Goal: Feedback & Contribution: Leave review/rating

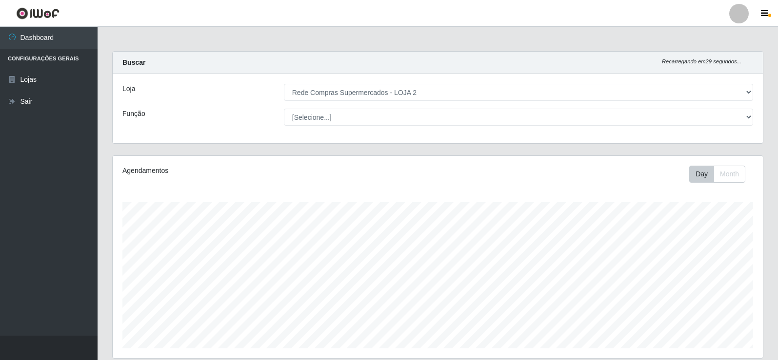
select select "161"
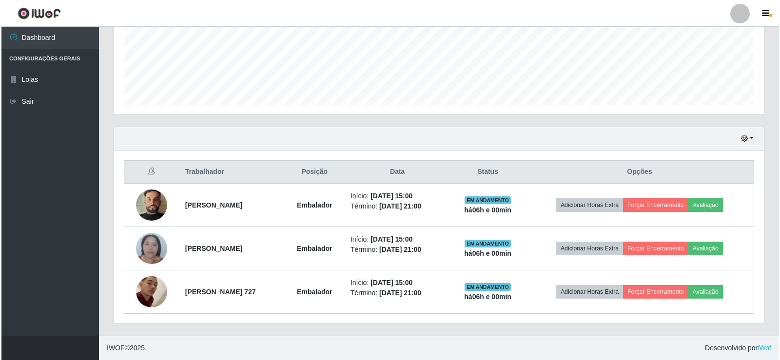
scroll to position [202, 650]
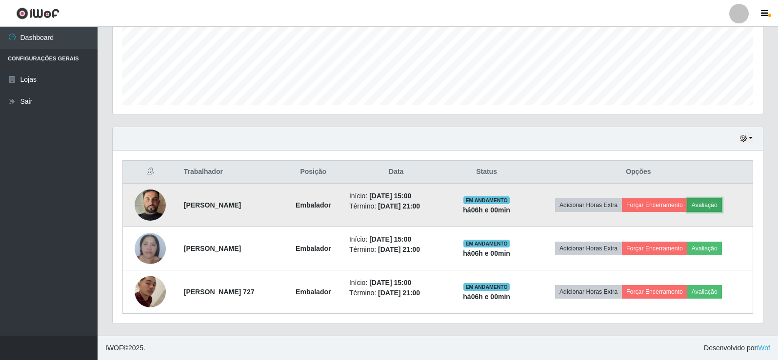
click at [722, 204] on button "Avaliação" at bounding box center [704, 206] width 35 height 14
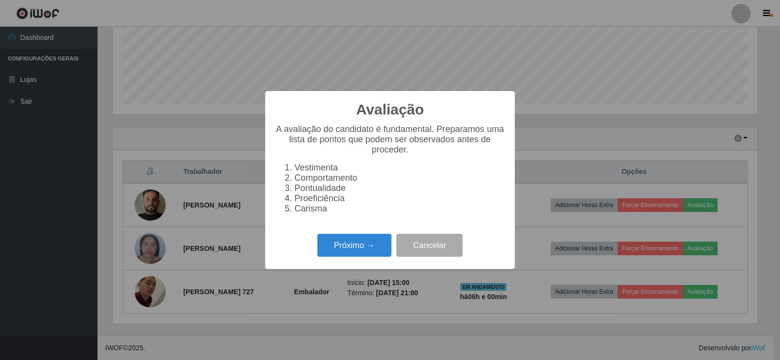
scroll to position [202, 645]
click at [362, 252] on button "Próximo →" at bounding box center [355, 245] width 74 height 23
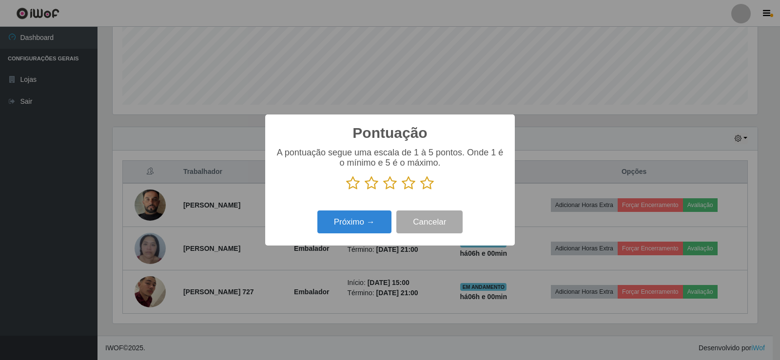
click at [425, 183] on icon at bounding box center [427, 183] width 14 height 15
click at [420, 191] on input "radio" at bounding box center [420, 191] width 0 height 0
click at [371, 220] on button "Próximo →" at bounding box center [355, 222] width 74 height 23
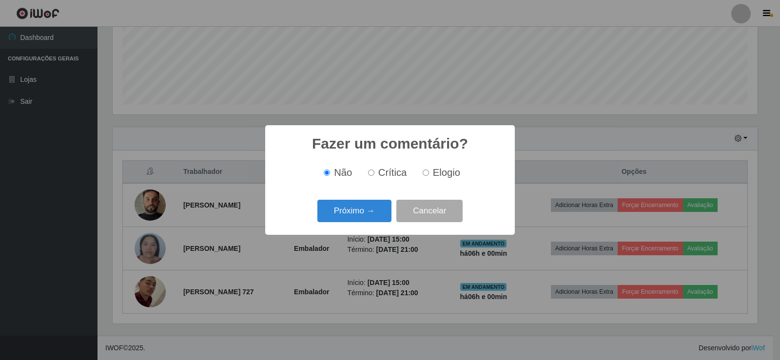
click at [371, 220] on button "Próximo →" at bounding box center [355, 211] width 74 height 23
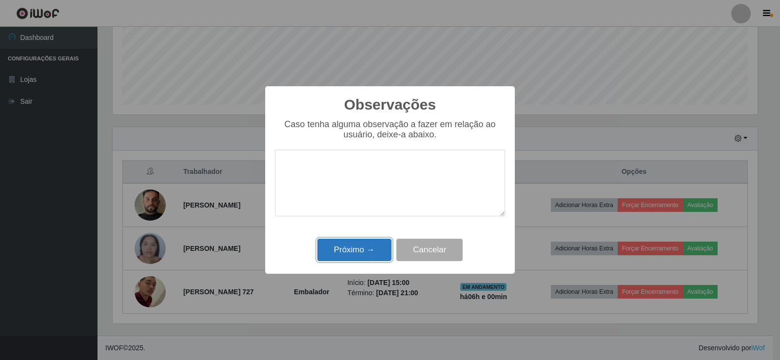
click at [376, 251] on button "Próximo →" at bounding box center [355, 250] width 74 height 23
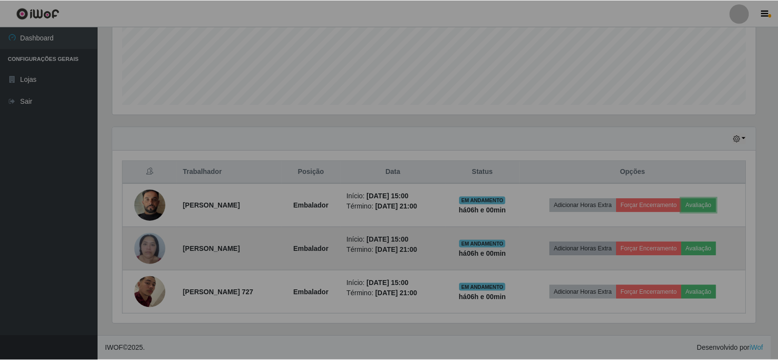
scroll to position [202, 650]
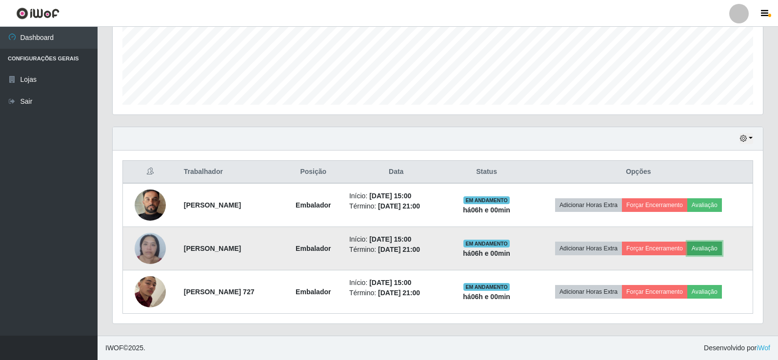
click at [715, 247] on button "Avaliação" at bounding box center [704, 249] width 35 height 14
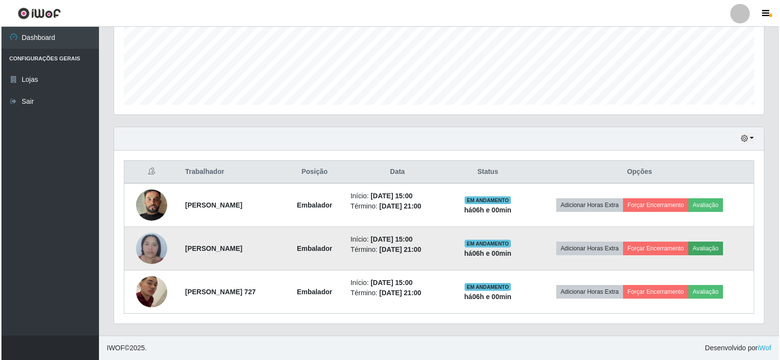
scroll to position [202, 645]
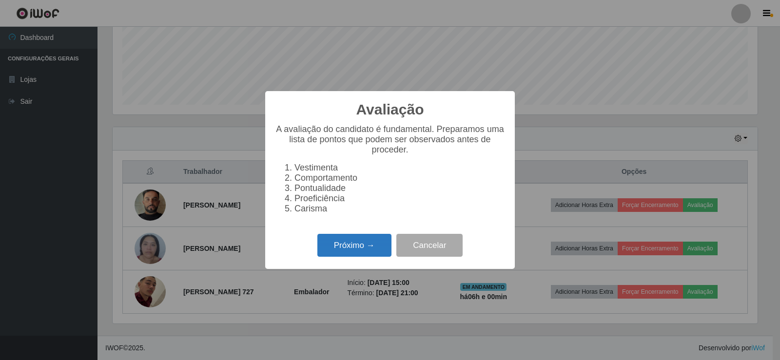
click at [369, 252] on button "Próximo →" at bounding box center [355, 245] width 74 height 23
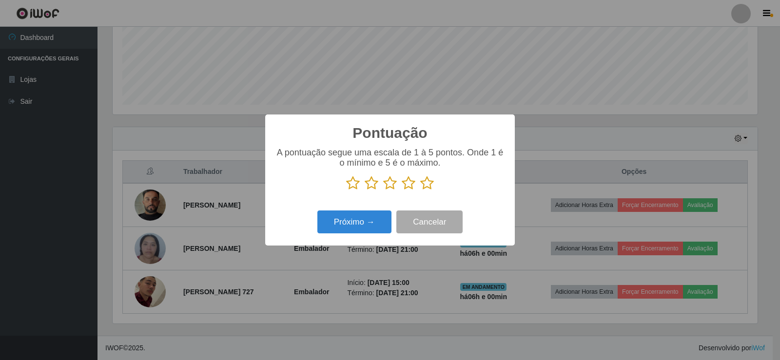
drag, startPoint x: 425, startPoint y: 187, endPoint x: 376, endPoint y: 224, distance: 61.0
click at [425, 187] on icon at bounding box center [427, 183] width 14 height 15
click at [420, 191] on input "radio" at bounding box center [420, 191] width 0 height 0
click at [368, 228] on button "Próximo →" at bounding box center [355, 222] width 74 height 23
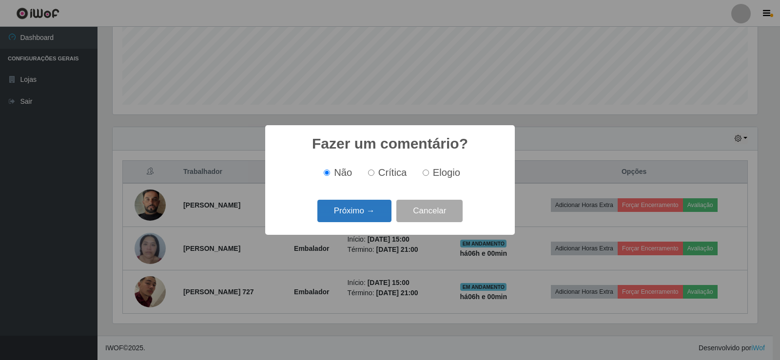
click at [364, 219] on button "Próximo →" at bounding box center [355, 211] width 74 height 23
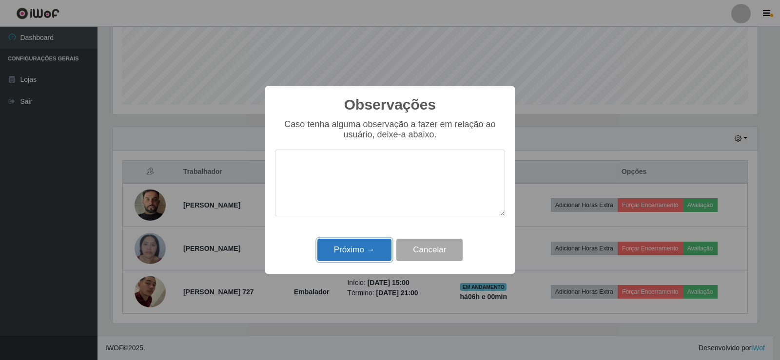
click at [363, 249] on button "Próximo →" at bounding box center [355, 250] width 74 height 23
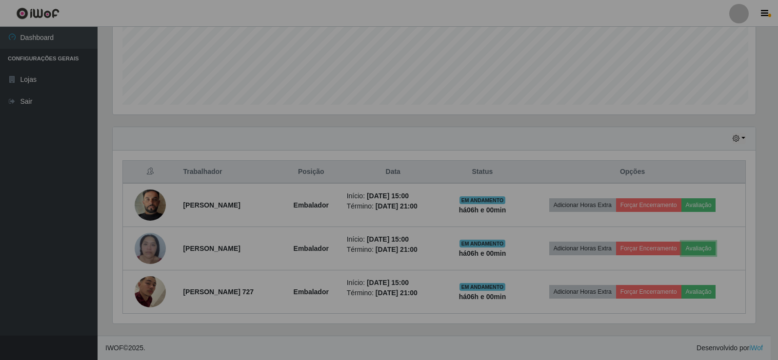
scroll to position [202, 650]
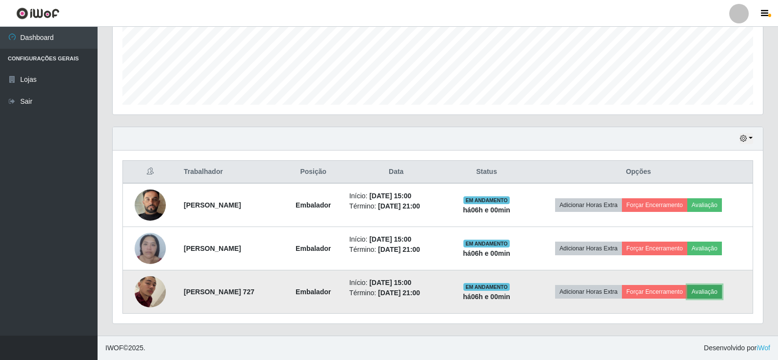
click at [717, 290] on button "Avaliação" at bounding box center [704, 292] width 35 height 14
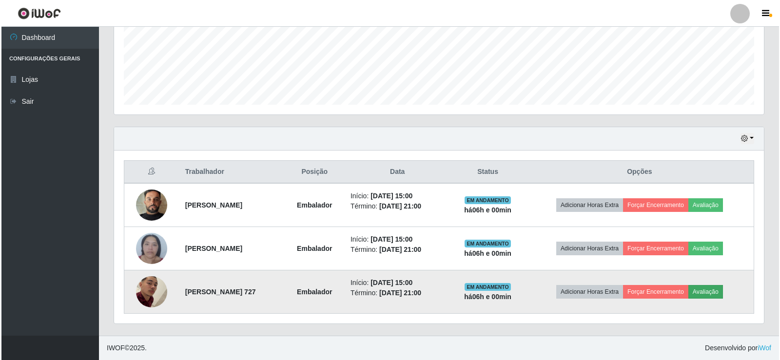
scroll to position [202, 645]
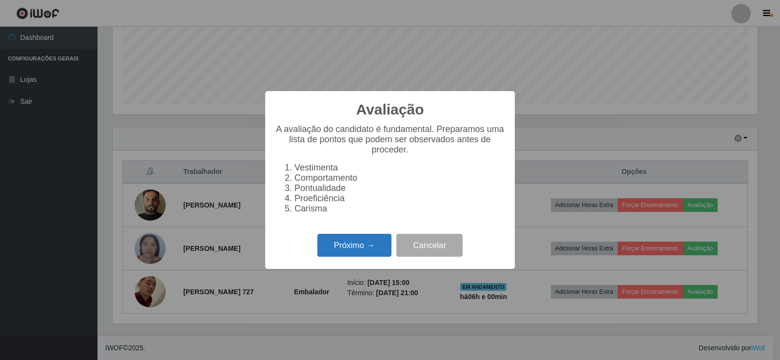
click at [366, 250] on button "Próximo →" at bounding box center [355, 245] width 74 height 23
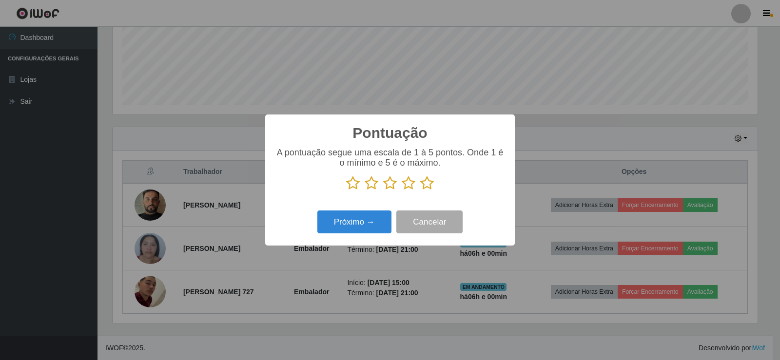
scroll to position [487535, 487092]
click at [428, 187] on icon at bounding box center [427, 183] width 14 height 15
click at [420, 191] on input "radio" at bounding box center [420, 191] width 0 height 0
click at [361, 221] on button "Próximo →" at bounding box center [355, 222] width 74 height 23
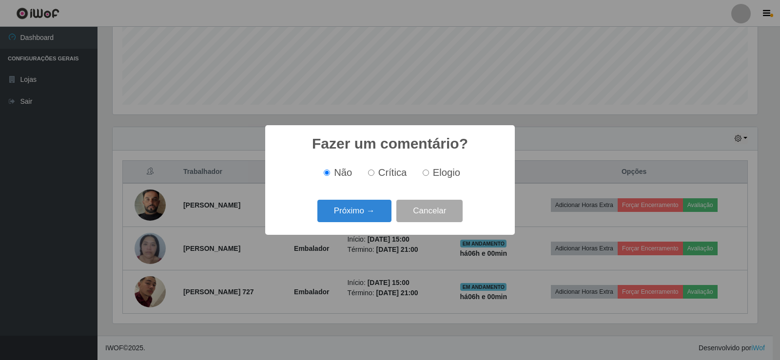
click at [361, 221] on button "Próximo →" at bounding box center [355, 211] width 74 height 23
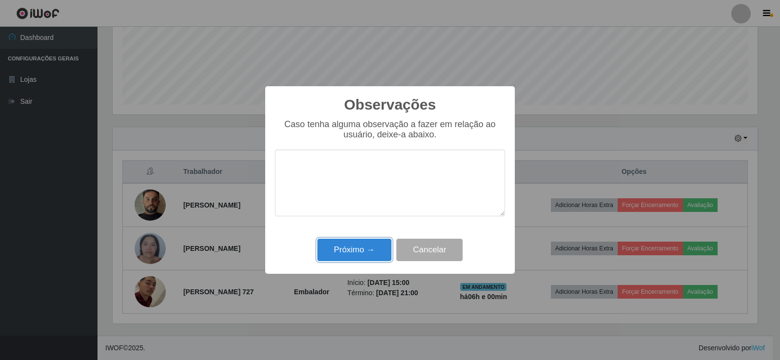
drag, startPoint x: 362, startPoint y: 251, endPoint x: 376, endPoint y: 253, distance: 13.4
click at [363, 251] on button "Próximo →" at bounding box center [355, 250] width 74 height 23
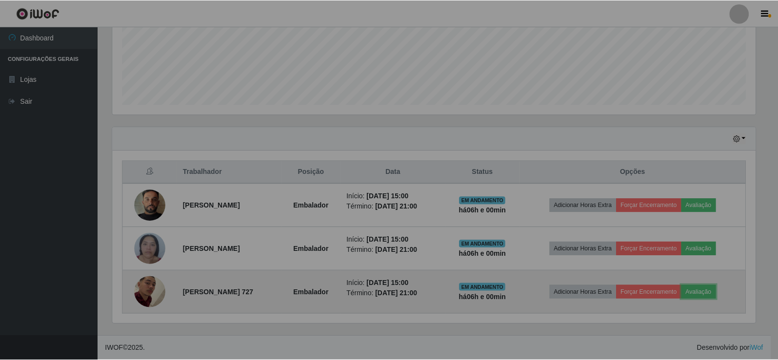
scroll to position [202, 650]
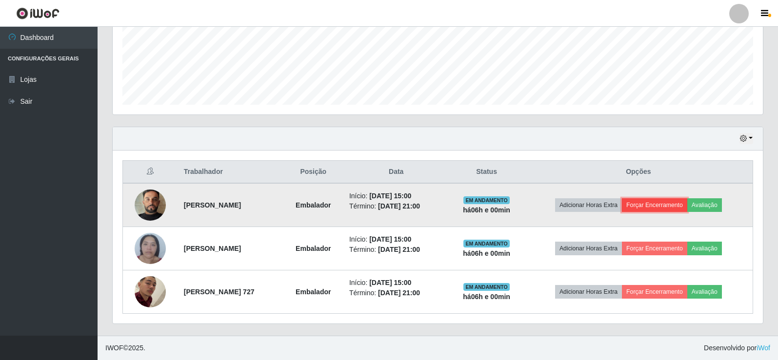
click at [662, 205] on button "Forçar Encerramento" at bounding box center [654, 206] width 65 height 14
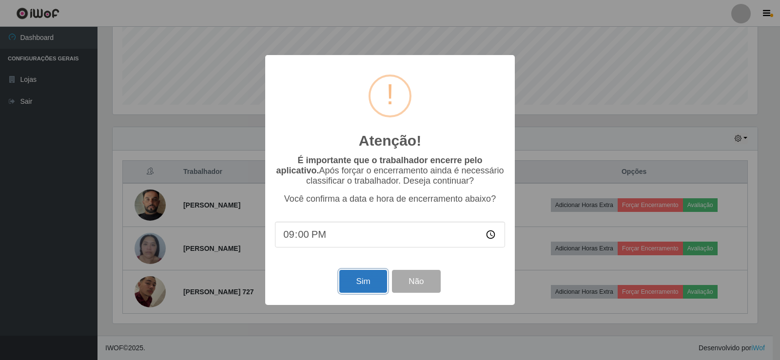
click at [354, 279] on button "Sim" at bounding box center [362, 281] width 47 height 23
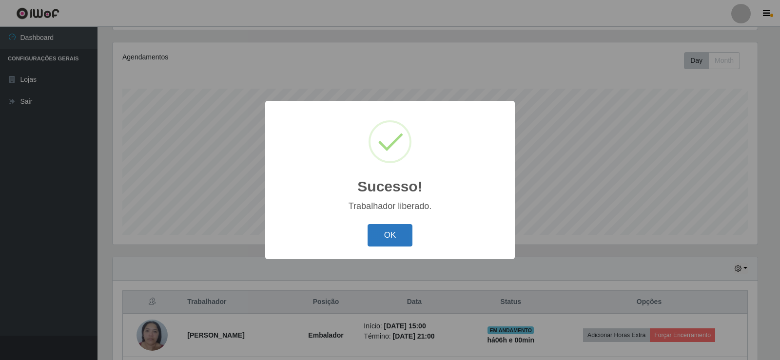
click at [407, 226] on button "OK" at bounding box center [390, 235] width 45 height 23
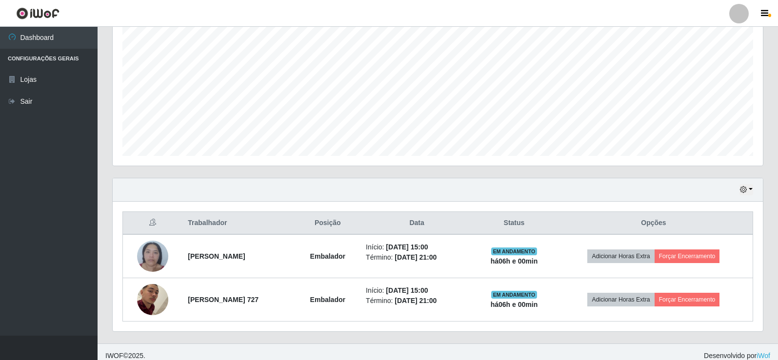
scroll to position [200, 0]
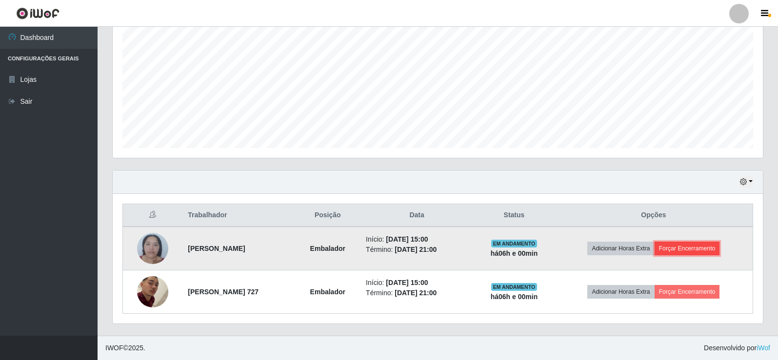
click at [712, 250] on button "Forçar Encerramento" at bounding box center [687, 249] width 65 height 14
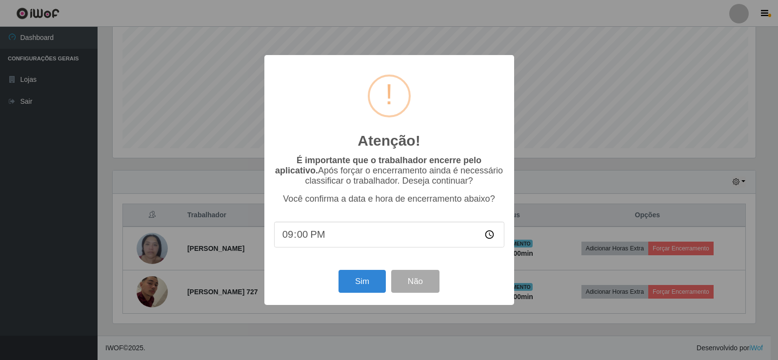
scroll to position [202, 645]
click at [362, 288] on button "Sim" at bounding box center [362, 281] width 47 height 23
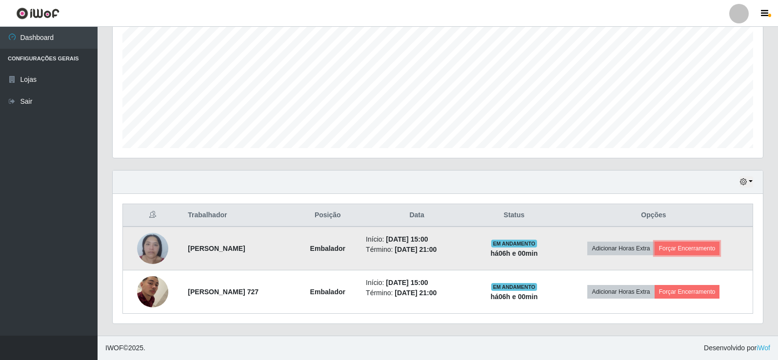
scroll to position [0, 0]
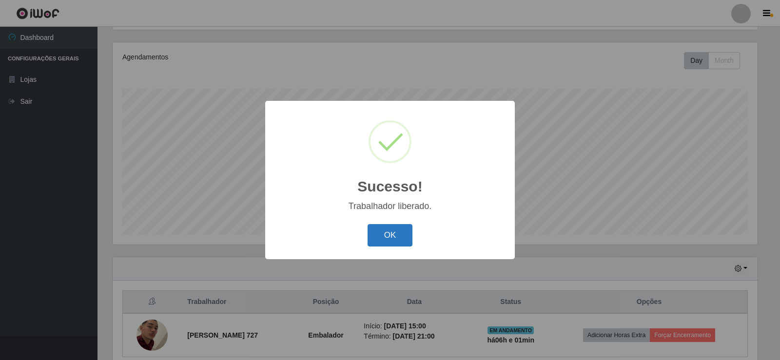
click at [401, 234] on button "OK" at bounding box center [390, 235] width 45 height 23
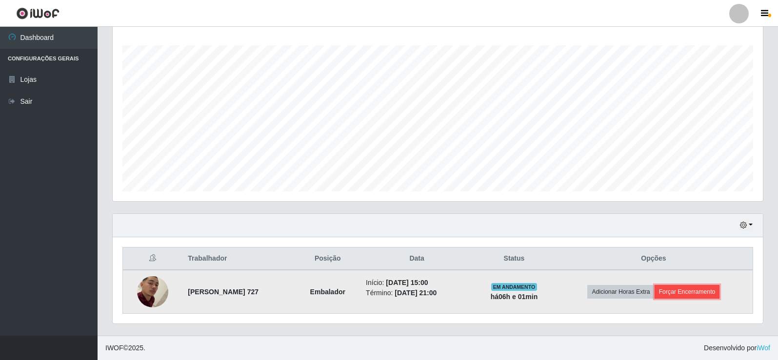
click at [708, 295] on button "Forçar Encerramento" at bounding box center [687, 292] width 65 height 14
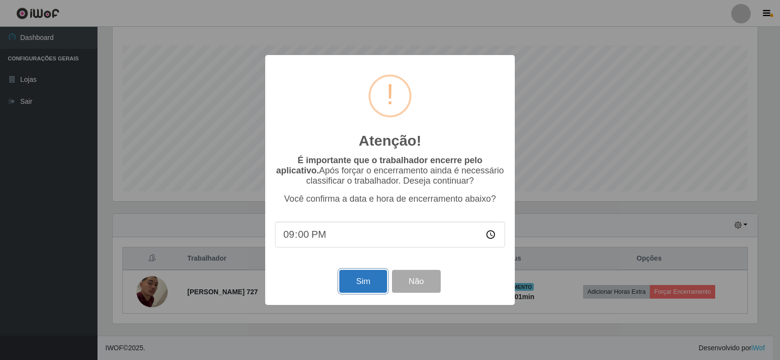
click at [359, 277] on button "Sim" at bounding box center [362, 281] width 47 height 23
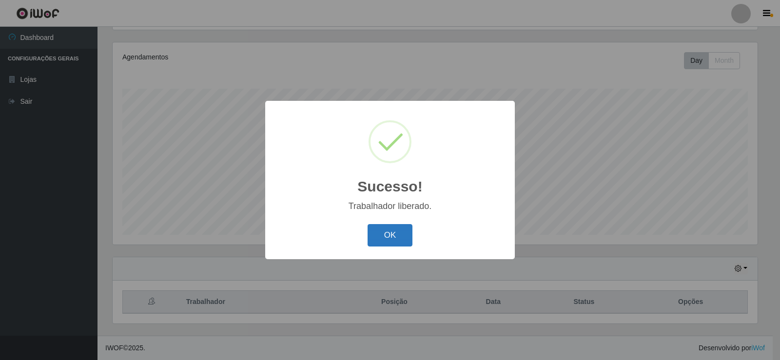
click at [389, 241] on button "OK" at bounding box center [390, 235] width 45 height 23
